Goal: Task Accomplishment & Management: Use online tool/utility

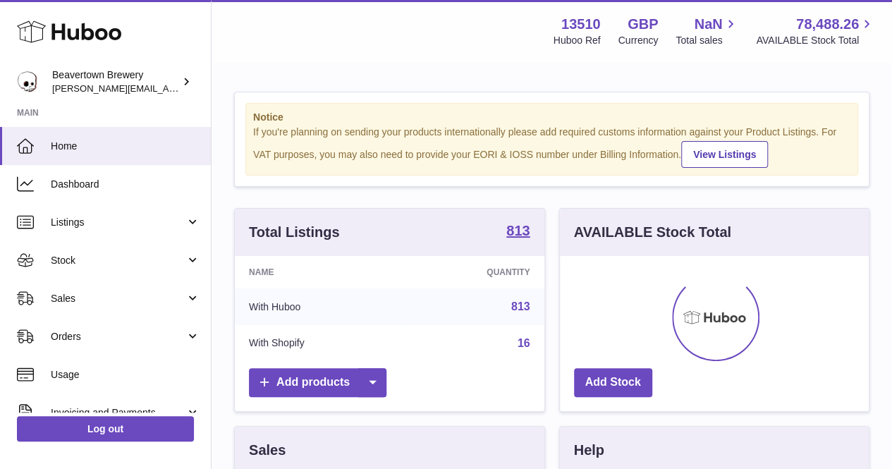
scroll to position [220, 309]
click at [374, 361] on div "Name Quantity With Huboo 813 With Shopify 16" at bounding box center [389, 308] width 309 height 105
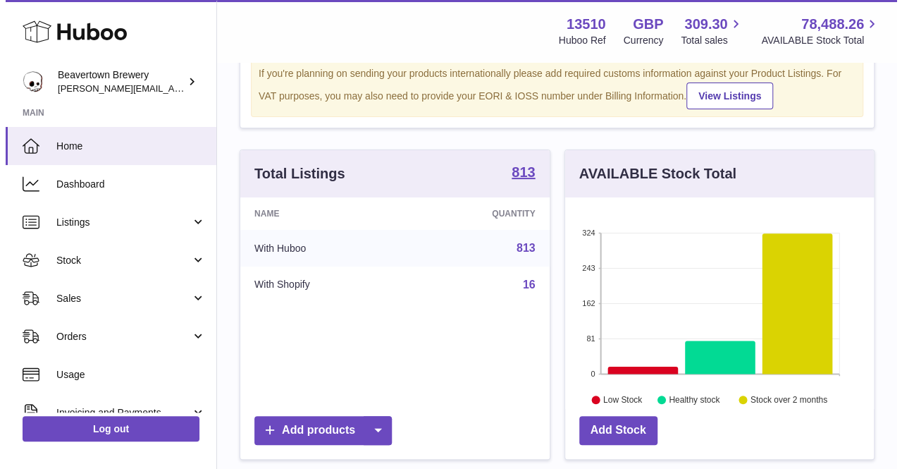
scroll to position [211, 0]
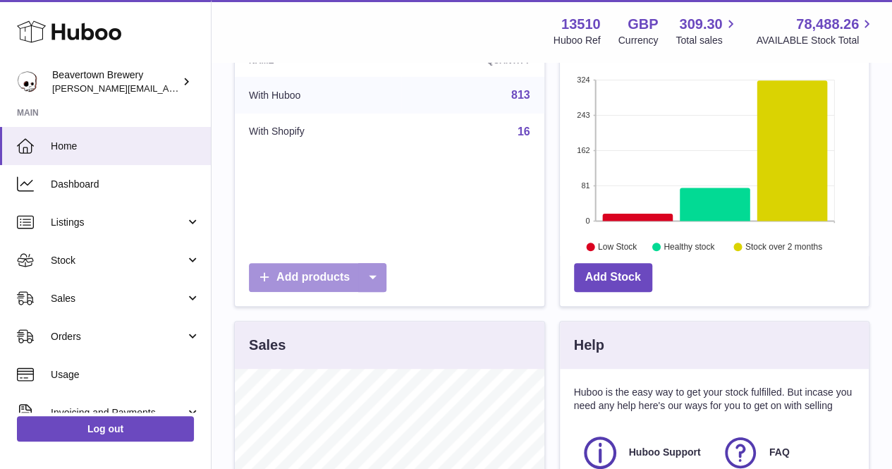
click at [383, 290] on icon at bounding box center [372, 277] width 28 height 29
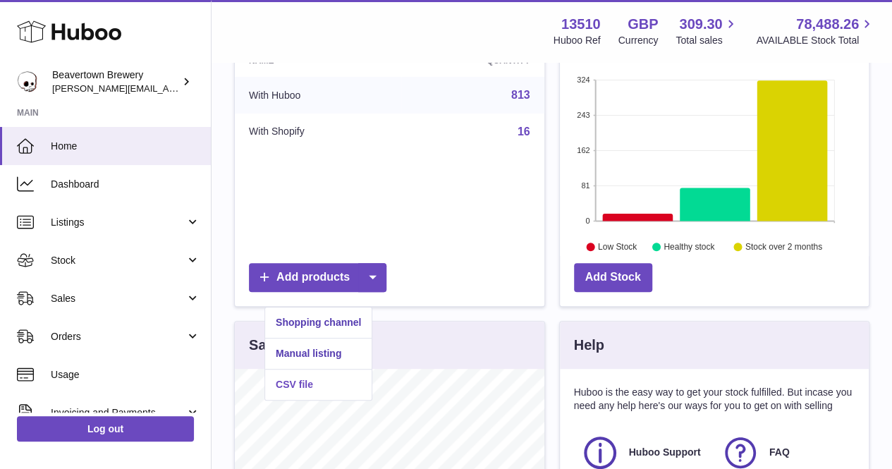
click at [324, 381] on link "CSV file" at bounding box center [318, 384] width 106 height 30
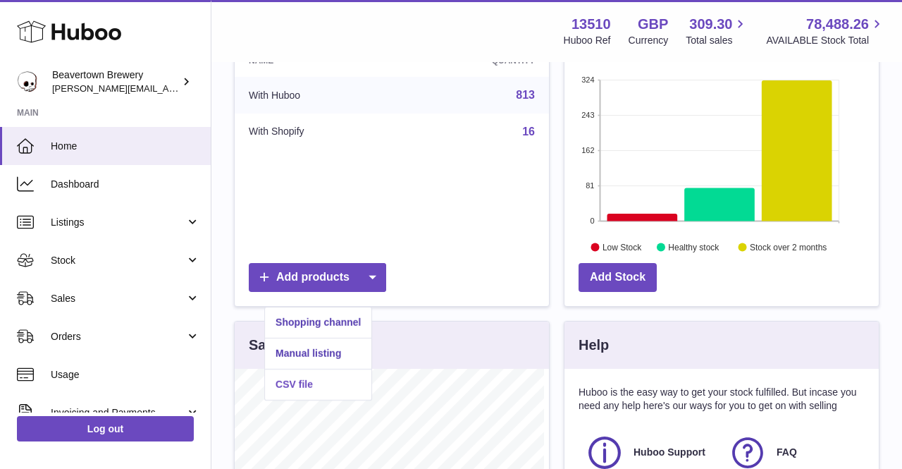
scroll to position [220, 314]
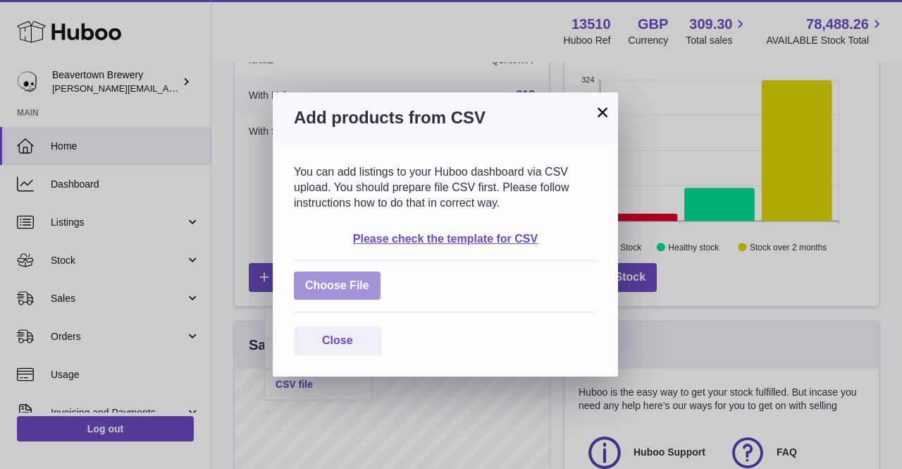
click at [330, 285] on label at bounding box center [337, 285] width 87 height 29
click at [369, 279] on input "file" at bounding box center [369, 278] width 1 height 1
type input "**********"
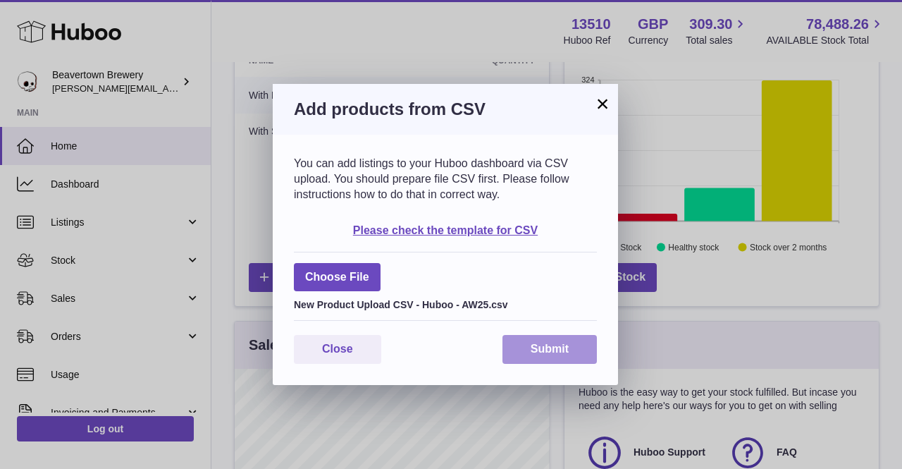
click at [564, 340] on button "Submit" at bounding box center [550, 349] width 94 height 29
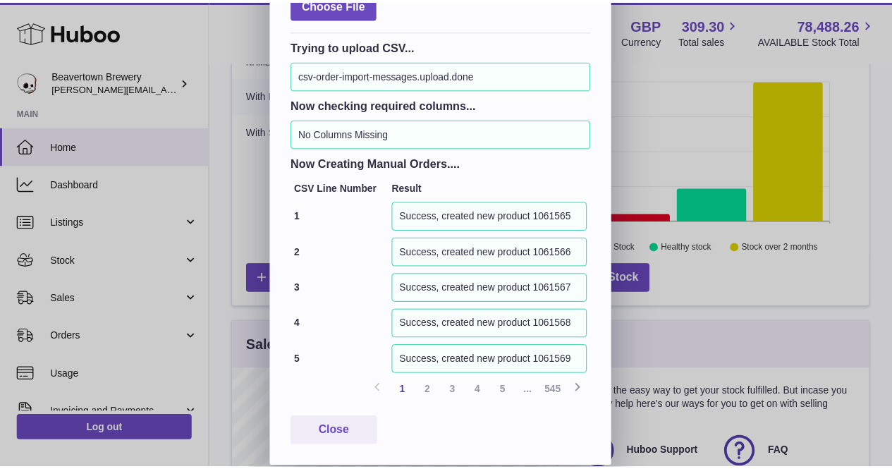
scroll to position [251, 0]
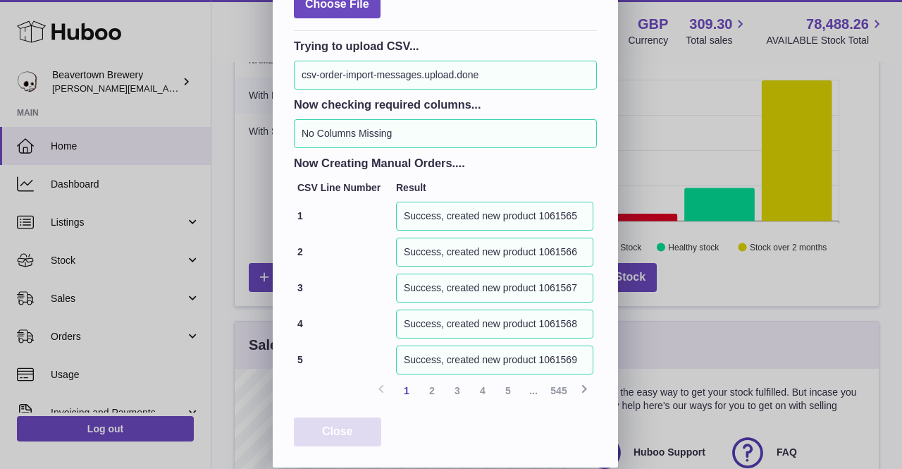
click at [352, 433] on span "Close" at bounding box center [337, 431] width 31 height 12
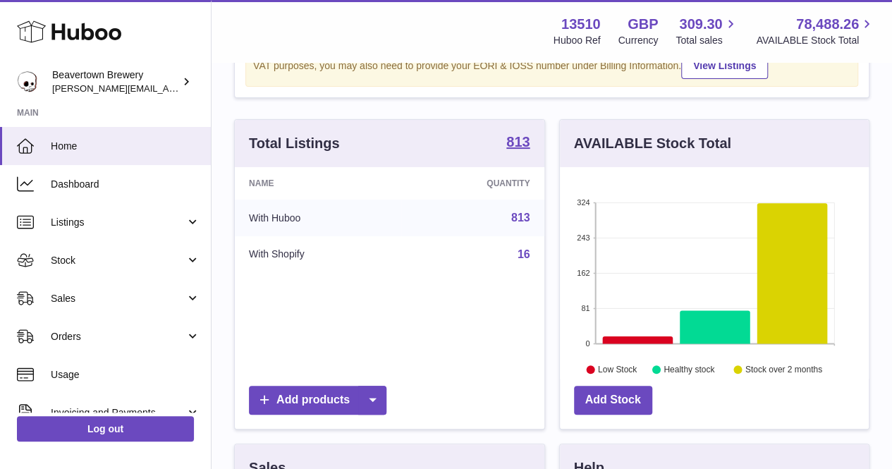
scroll to position [0, 0]
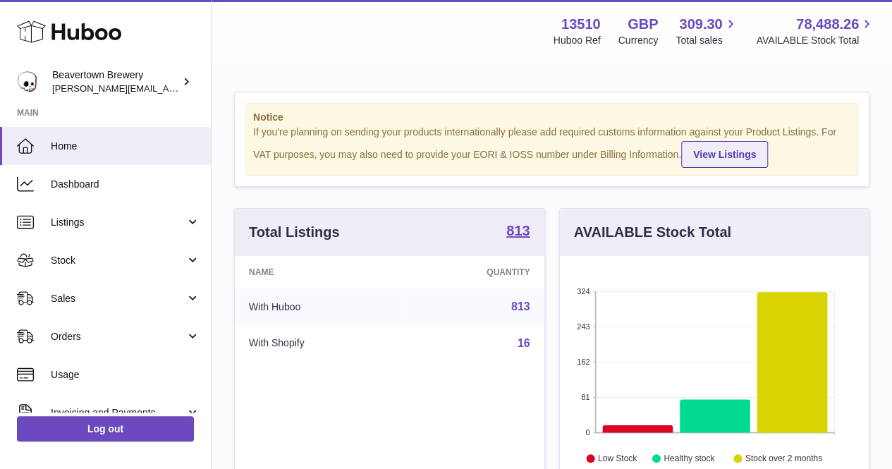
click at [681, 167] on link "View Listings" at bounding box center [724, 154] width 87 height 27
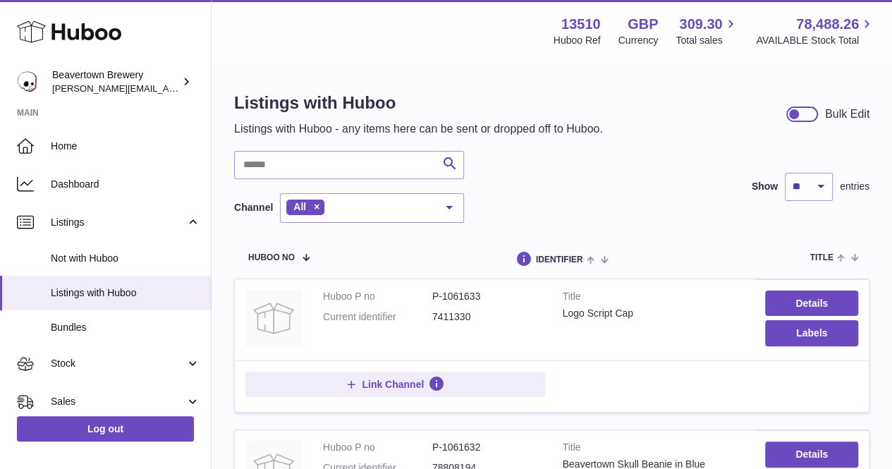
click at [457, 314] on dd "7411330" at bounding box center [486, 316] width 109 height 13
click at [455, 314] on dd "7411330" at bounding box center [486, 316] width 109 height 13
copy dd "7411330"
click at [510, 248] on th "identifier" at bounding box center [558, 258] width 121 height 42
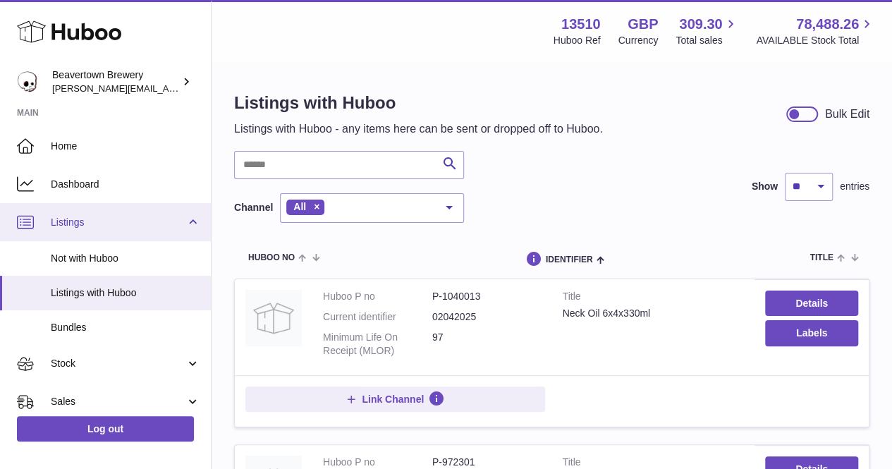
click at [85, 222] on span "Listings" at bounding box center [118, 222] width 135 height 13
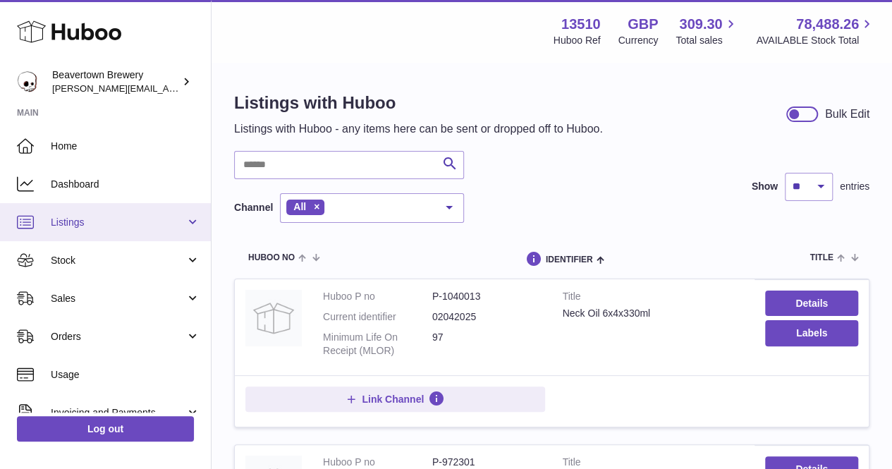
click at [40, 223] on link "Listings" at bounding box center [105, 222] width 211 height 38
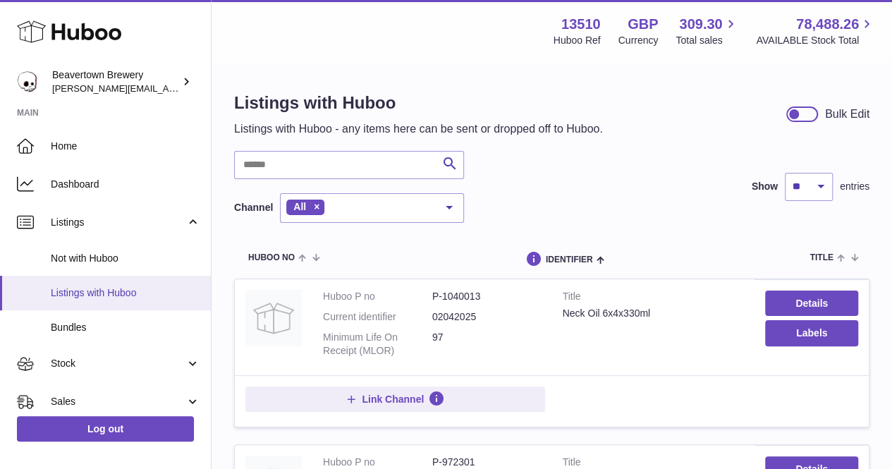
click at [79, 305] on link "Listings with Huboo" at bounding box center [105, 293] width 211 height 35
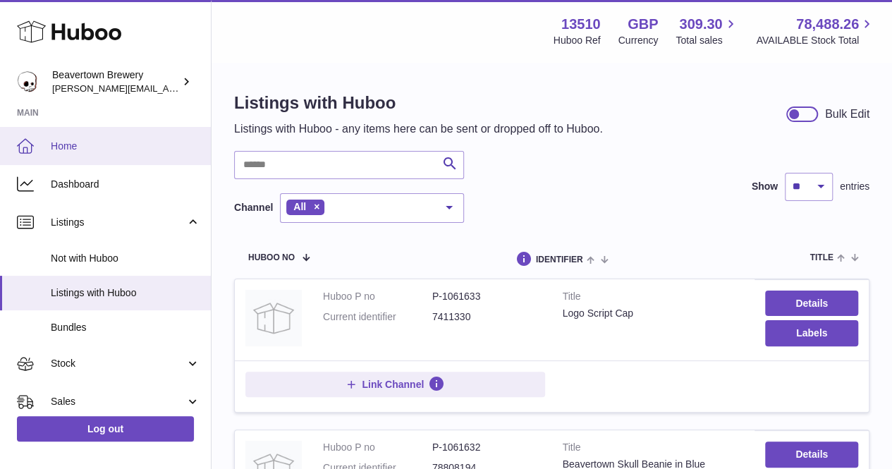
click at [83, 144] on span "Home" at bounding box center [125, 146] width 149 height 13
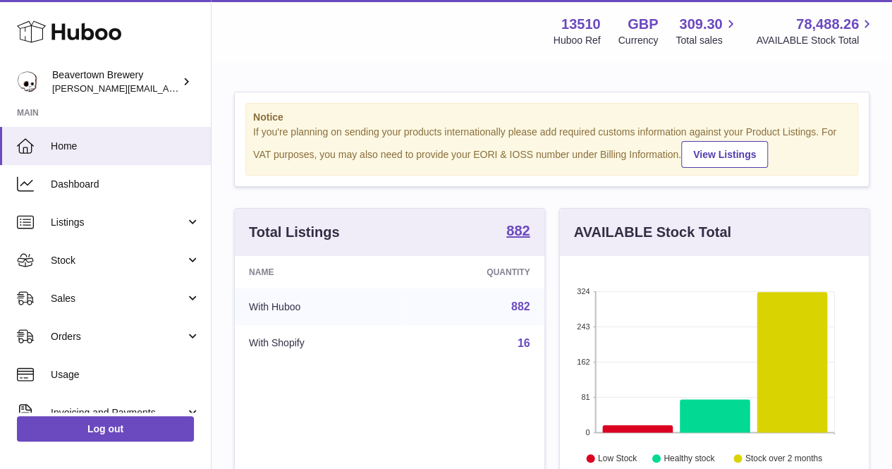
scroll to position [70, 0]
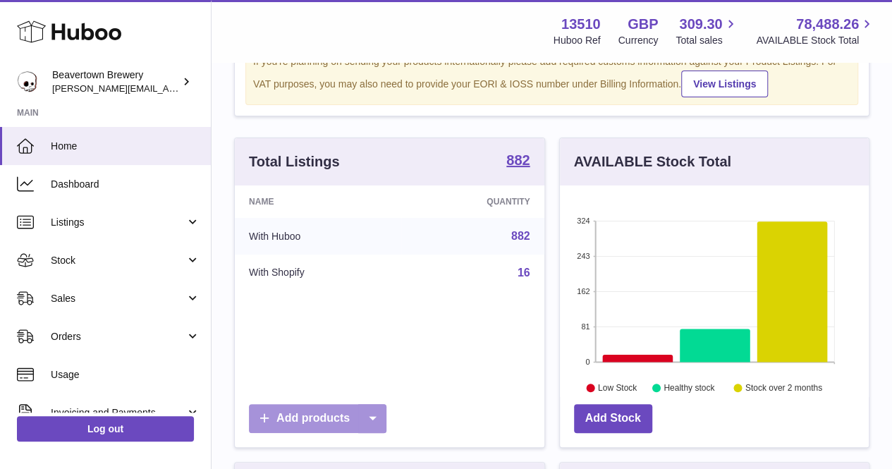
click at [378, 429] on icon at bounding box center [372, 418] width 28 height 29
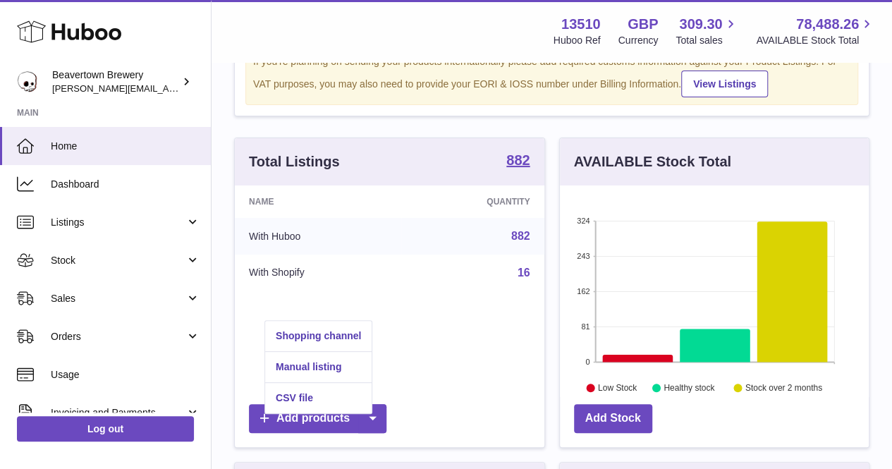
click at [512, 348] on div "Name Quantity With Huboo 882 With Shopify 16" at bounding box center [389, 290] width 309 height 211
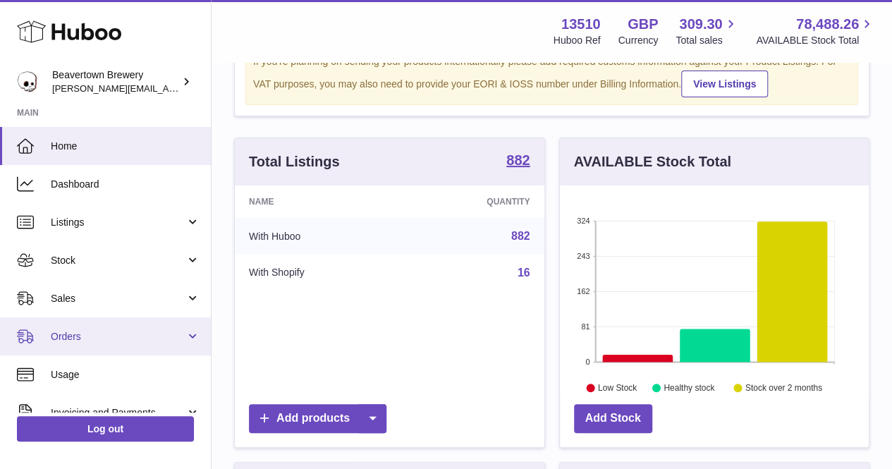
click at [194, 343] on link "Orders" at bounding box center [105, 336] width 211 height 38
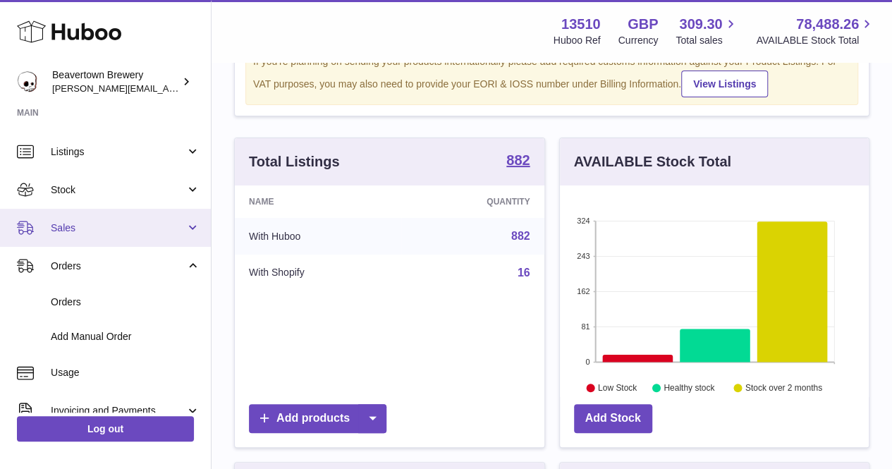
click at [185, 237] on link "Sales" at bounding box center [105, 228] width 211 height 38
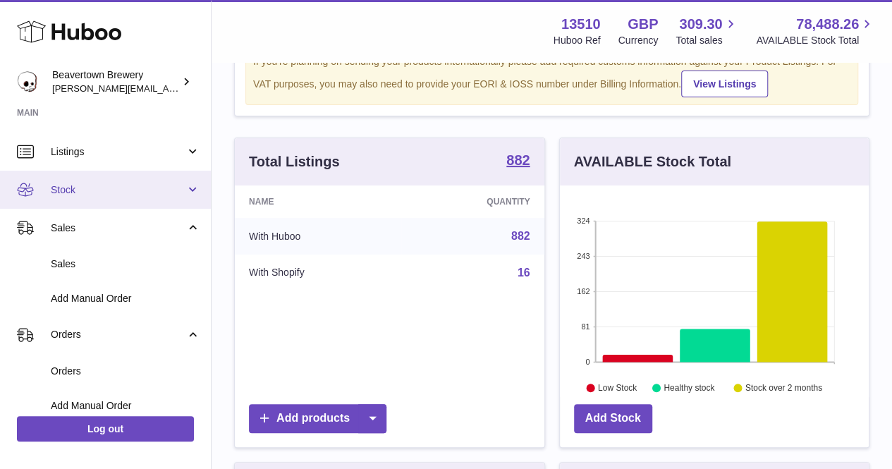
click at [191, 195] on link "Stock" at bounding box center [105, 190] width 211 height 38
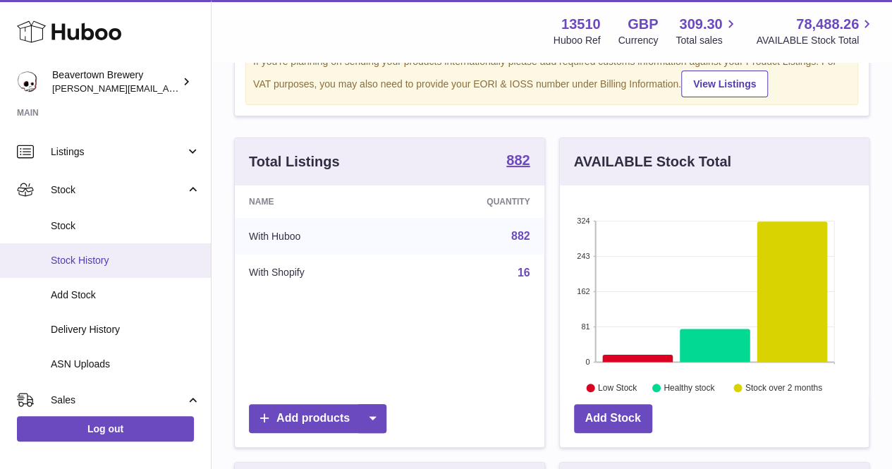
scroll to position [141, 0]
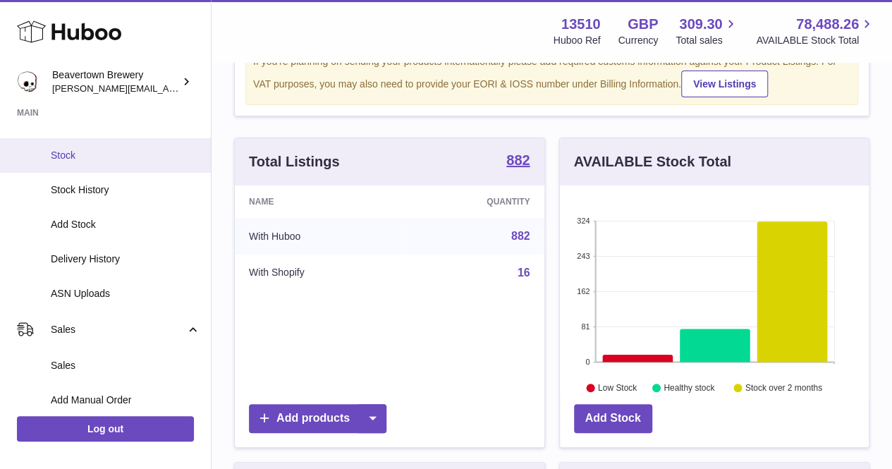
click at [76, 155] on span "Stock" at bounding box center [125, 155] width 149 height 13
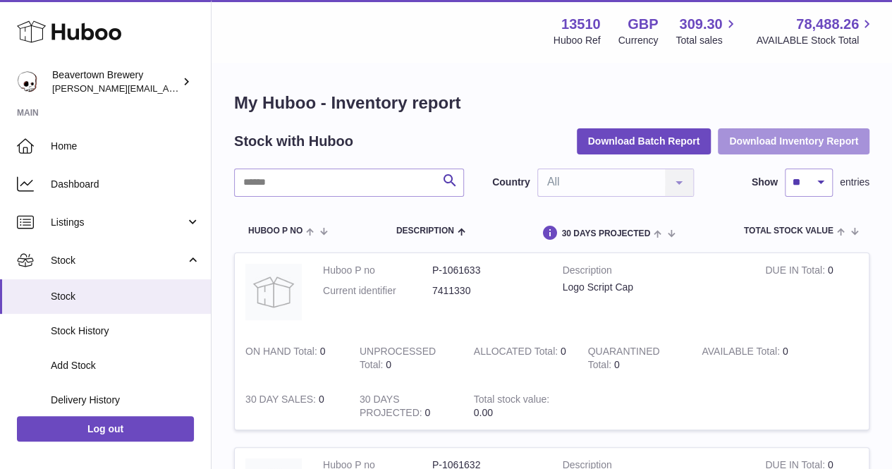
click at [791, 144] on button "Download Inventory Report" at bounding box center [793, 140] width 152 height 25
